Goal: Transaction & Acquisition: Obtain resource

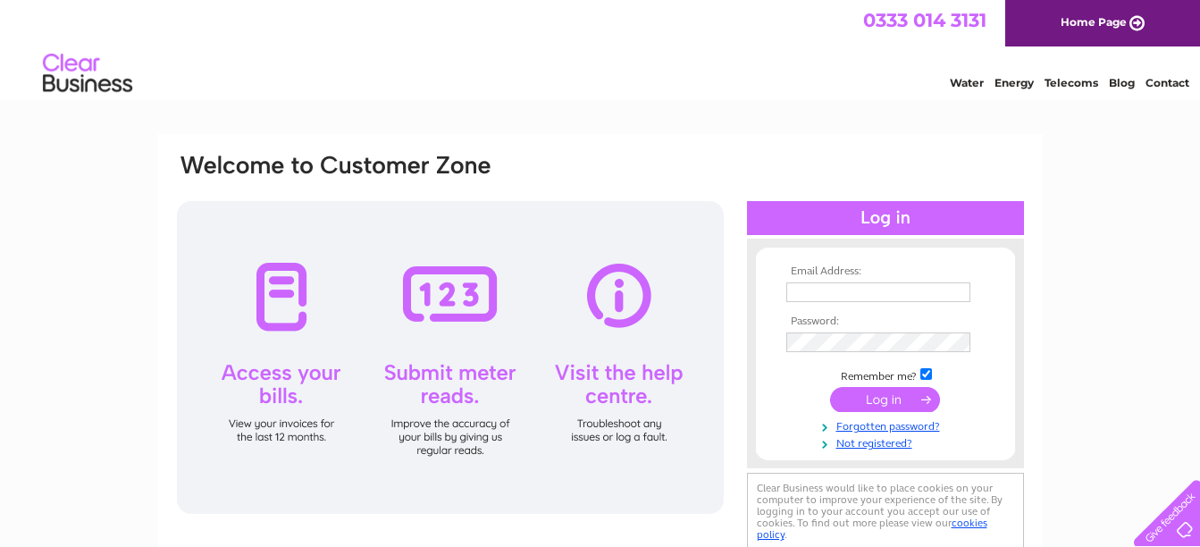
type input "rjfisher@live.co.uk"
click at [886, 396] on input "submit" at bounding box center [885, 399] width 110 height 25
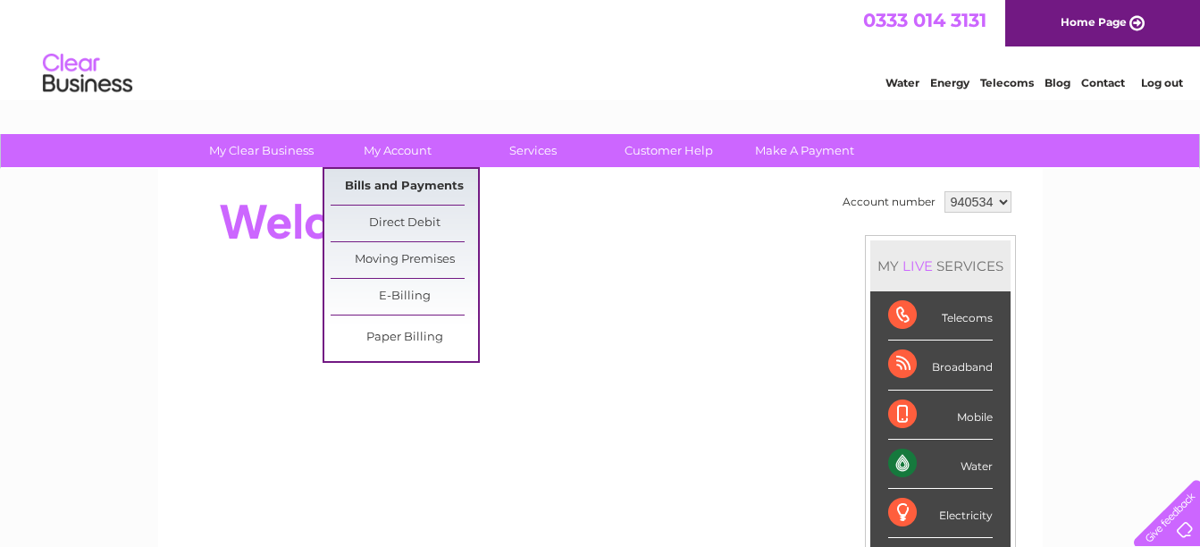
click at [391, 189] on link "Bills and Payments" at bounding box center [404, 187] width 147 height 36
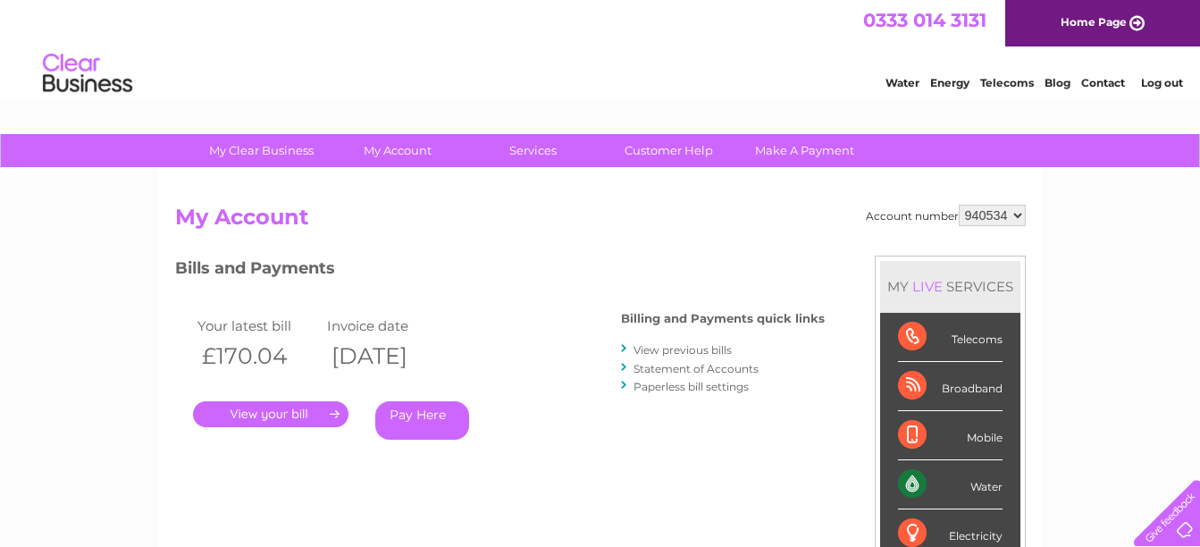
click at [670, 351] on link "View previous bills" at bounding box center [682, 349] width 98 height 13
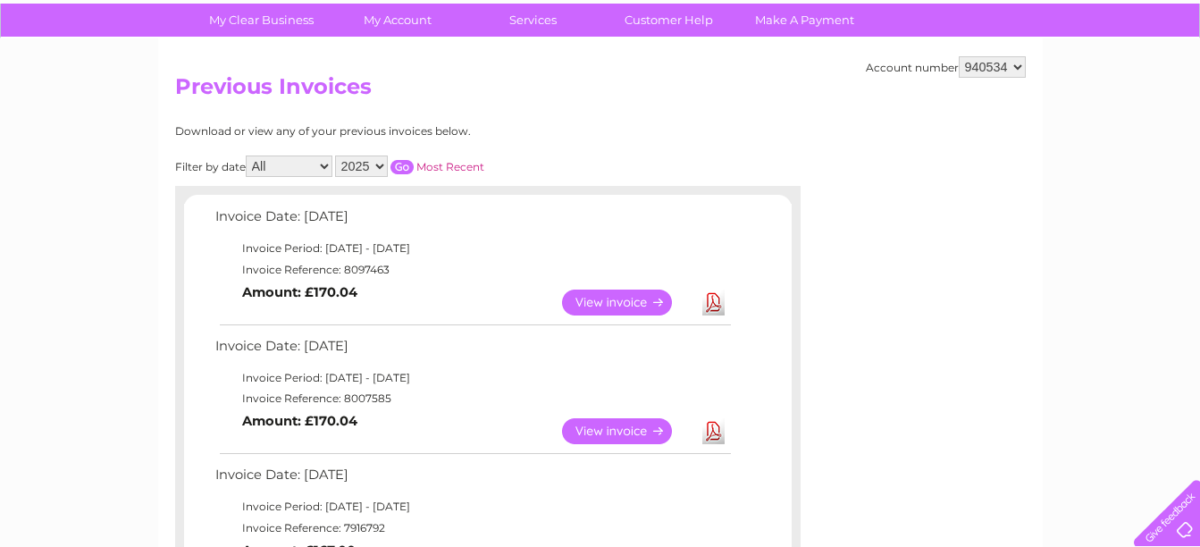
scroll to position [202, 0]
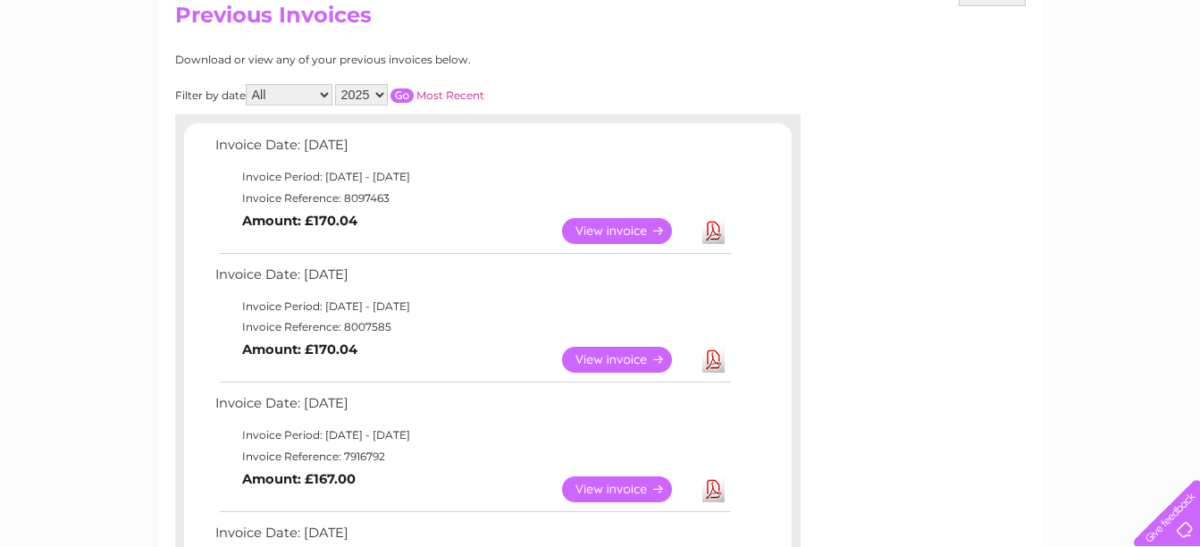
click at [614, 363] on link "View" at bounding box center [627, 360] width 131 height 26
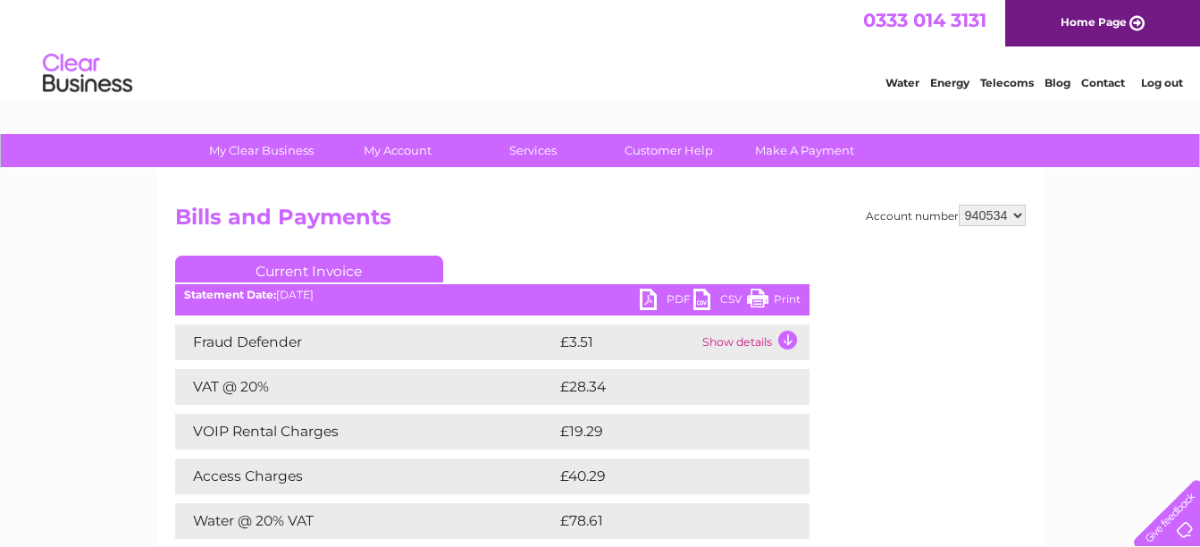
click at [676, 300] on link "PDF" at bounding box center [667, 302] width 54 height 26
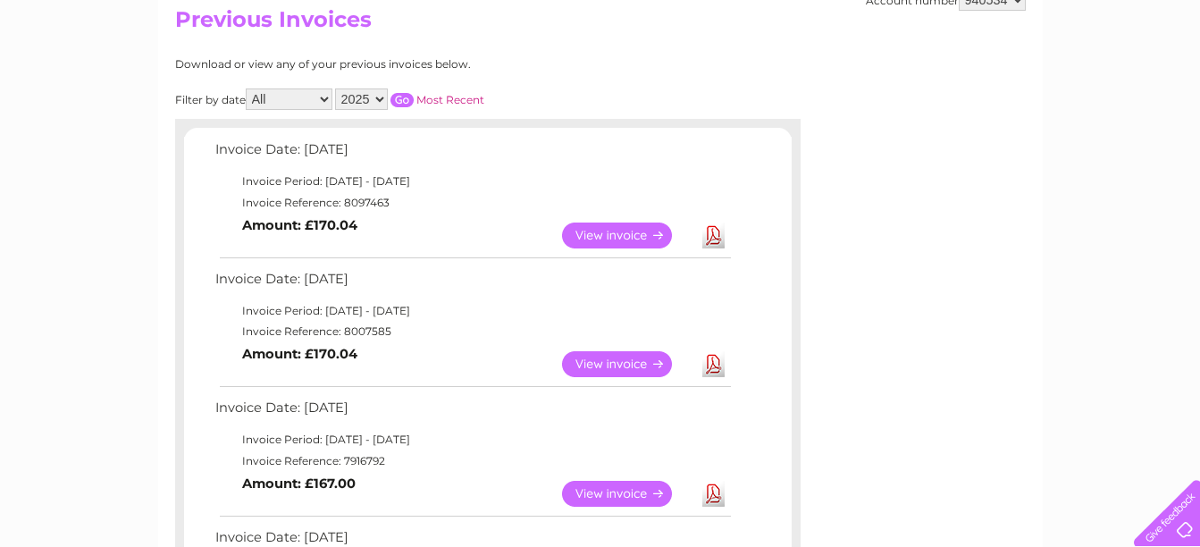
click at [612, 230] on link "View" at bounding box center [627, 235] width 131 height 26
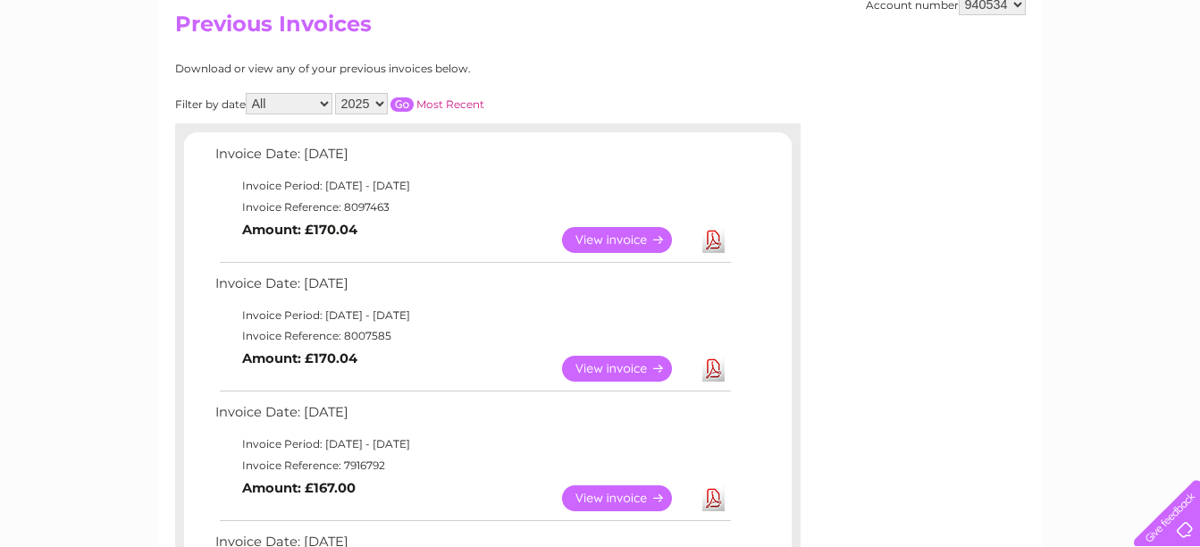
click at [713, 239] on link "Download" at bounding box center [713, 240] width 22 height 26
